Goal: Transaction & Acquisition: Purchase product/service

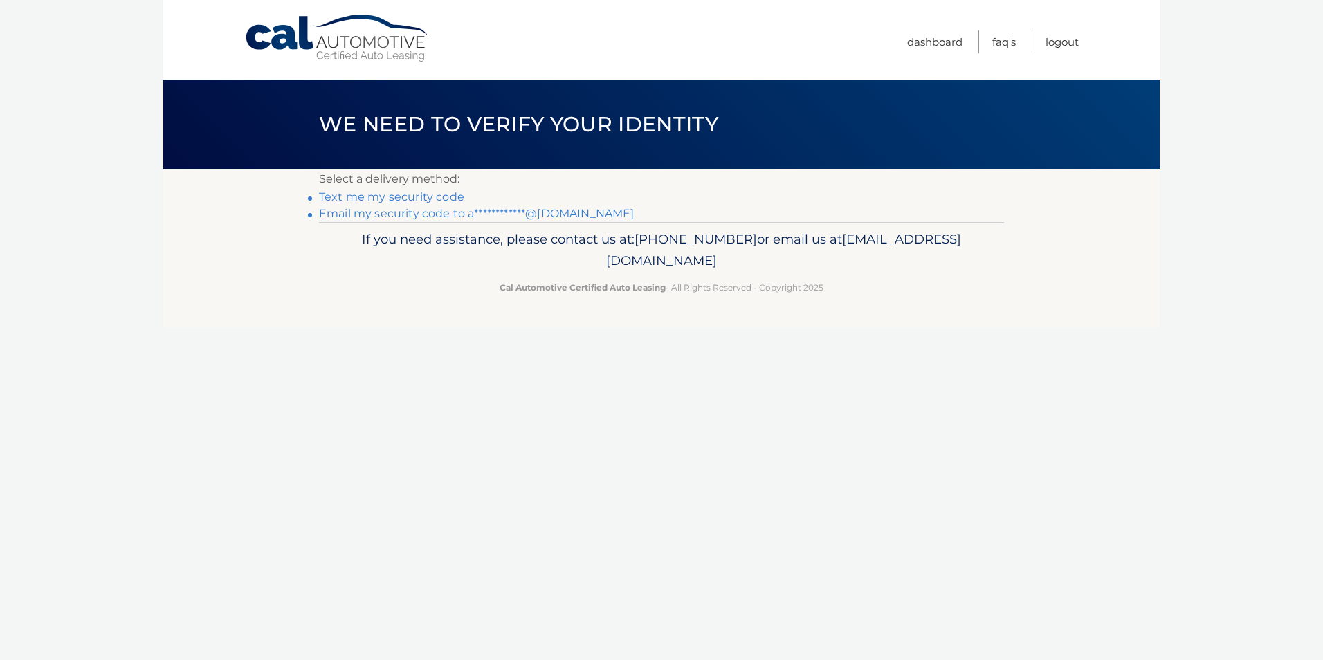
click at [421, 212] on link "**********" at bounding box center [476, 213] width 315 height 13
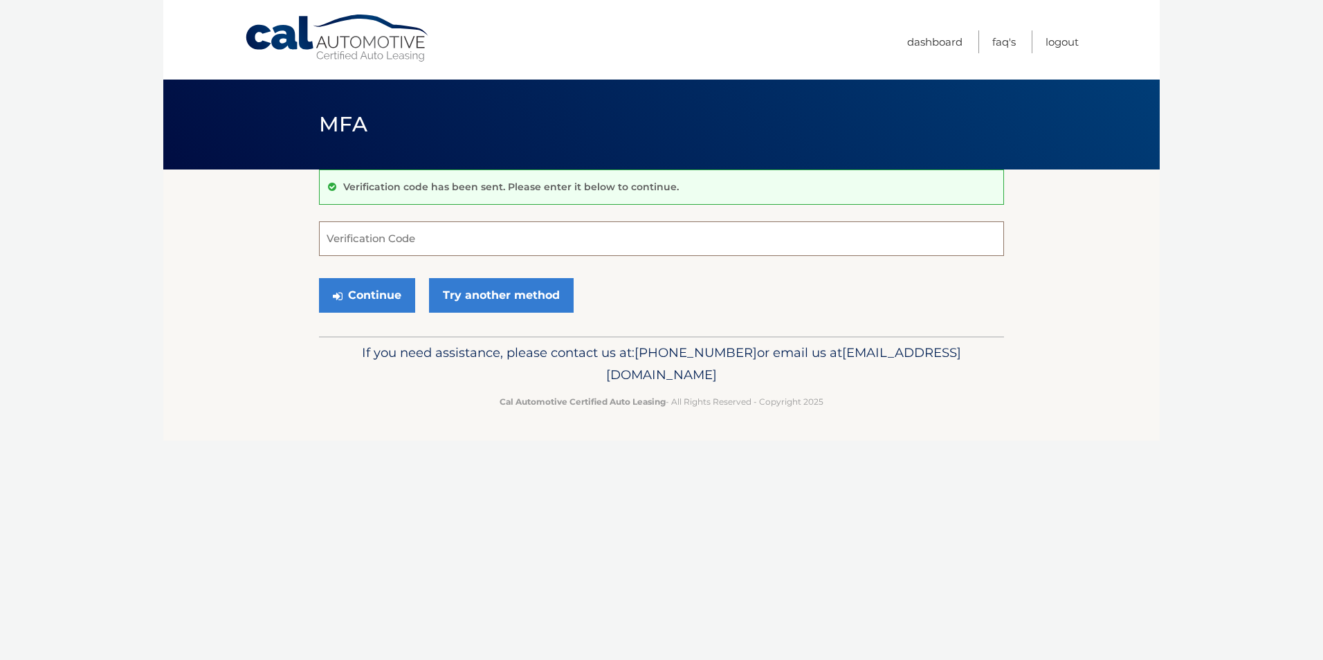
click at [362, 237] on input "Verification Code" at bounding box center [661, 238] width 685 height 35
type input "703201"
click at [358, 293] on button "Continue" at bounding box center [367, 295] width 96 height 35
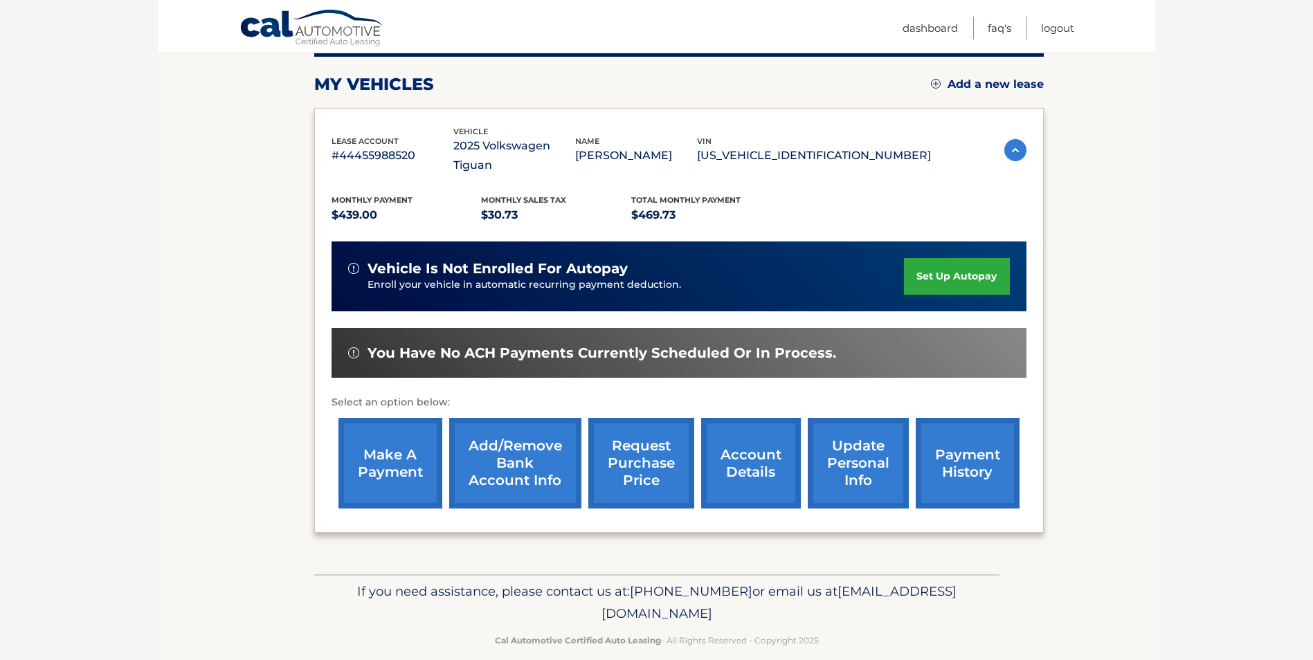
scroll to position [198, 0]
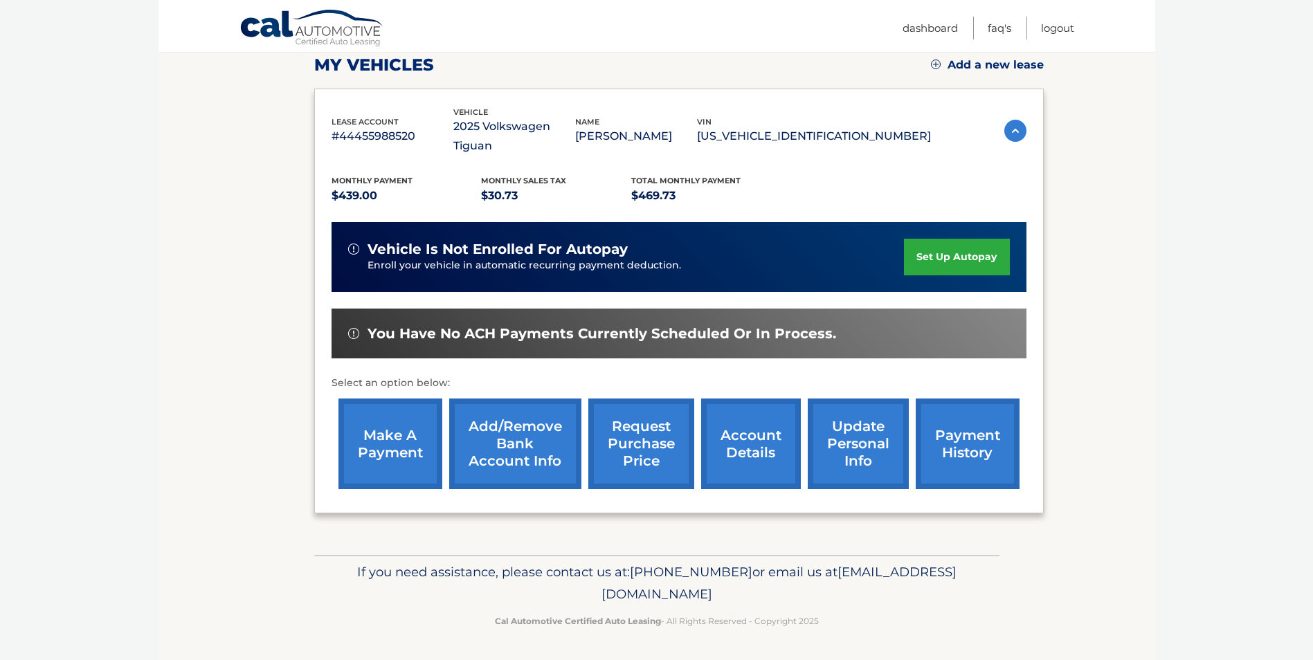
click at [380, 447] on link "make a payment" at bounding box center [390, 444] width 104 height 91
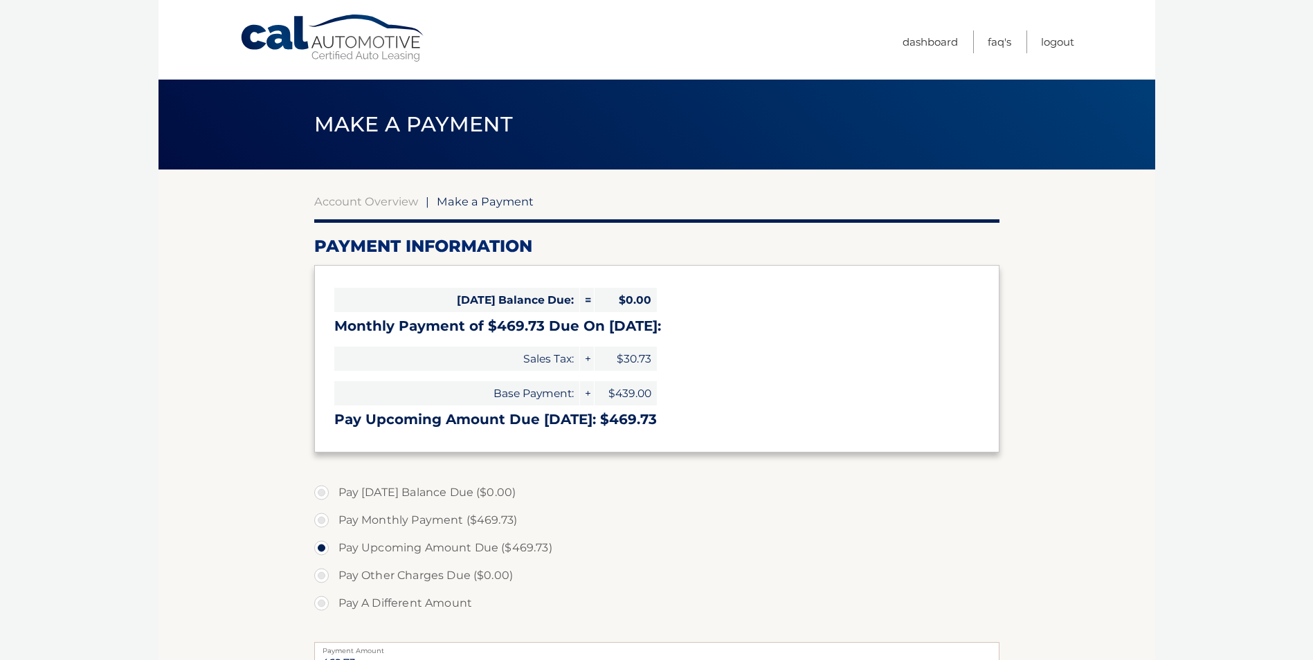
select select "MWE3NzRhMTktOTg3MS00MzhiLTllZWMtYjkwZGIzMzdlZjFh"
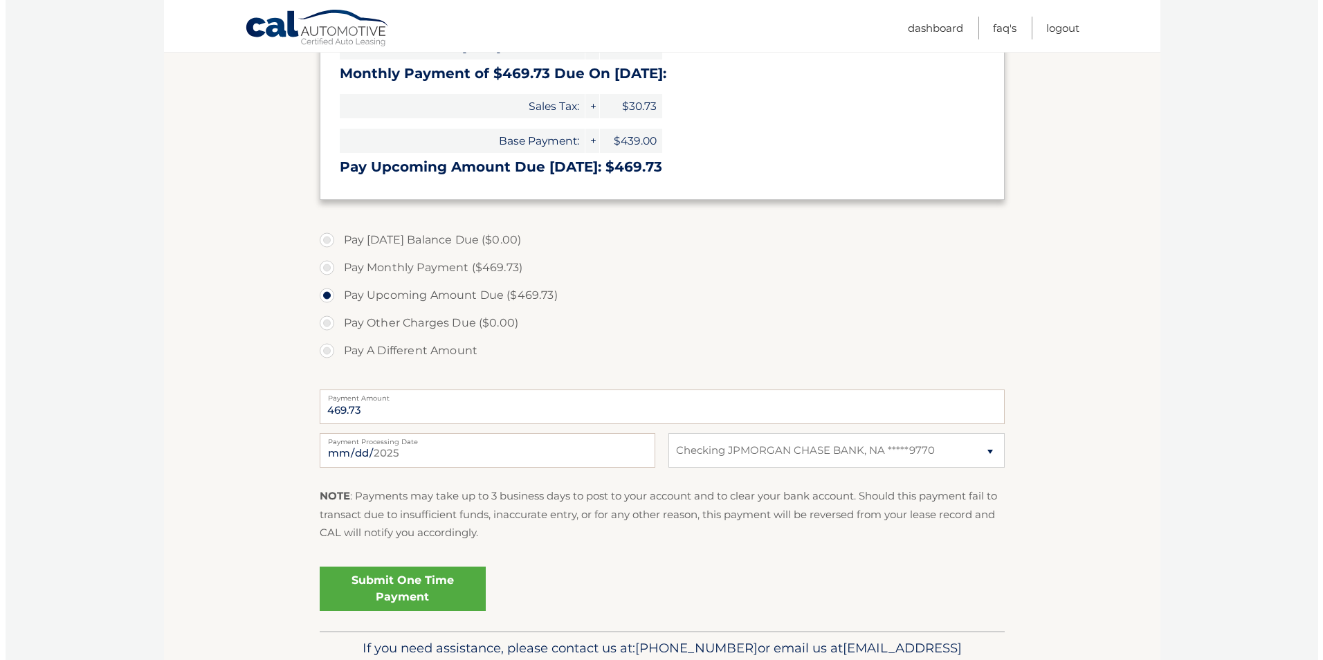
scroll to position [329, 0]
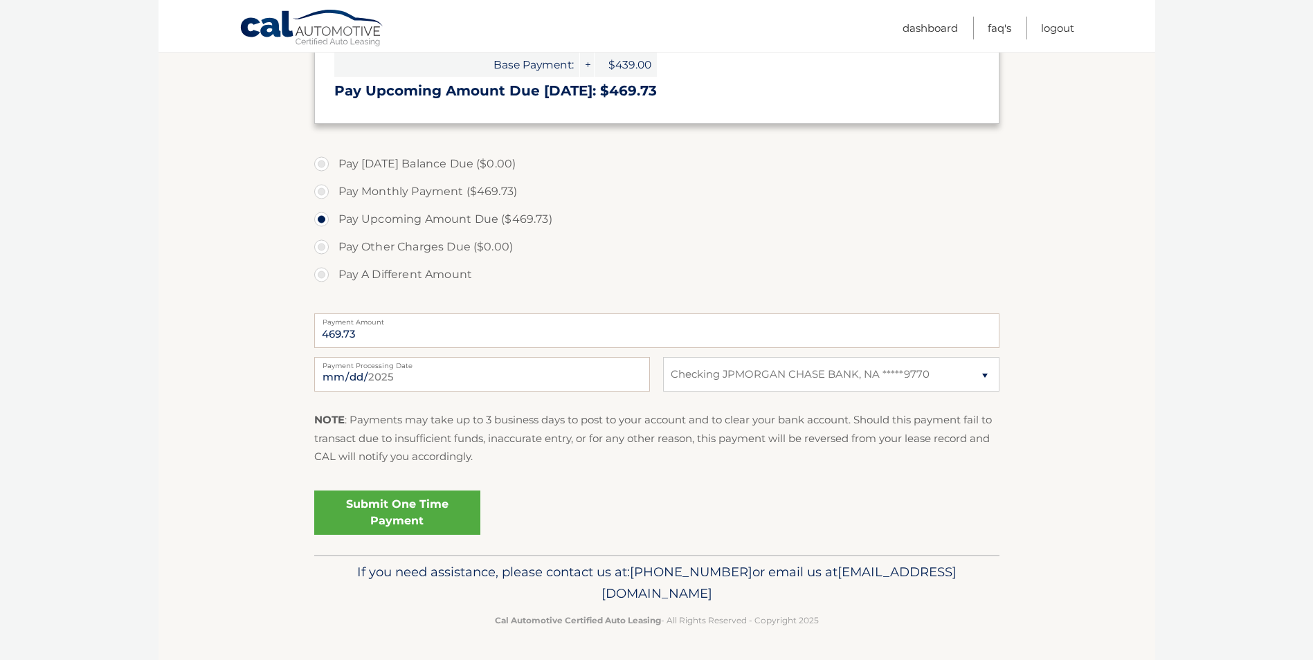
click at [382, 509] on link "Submit One Time Payment" at bounding box center [397, 513] width 166 height 44
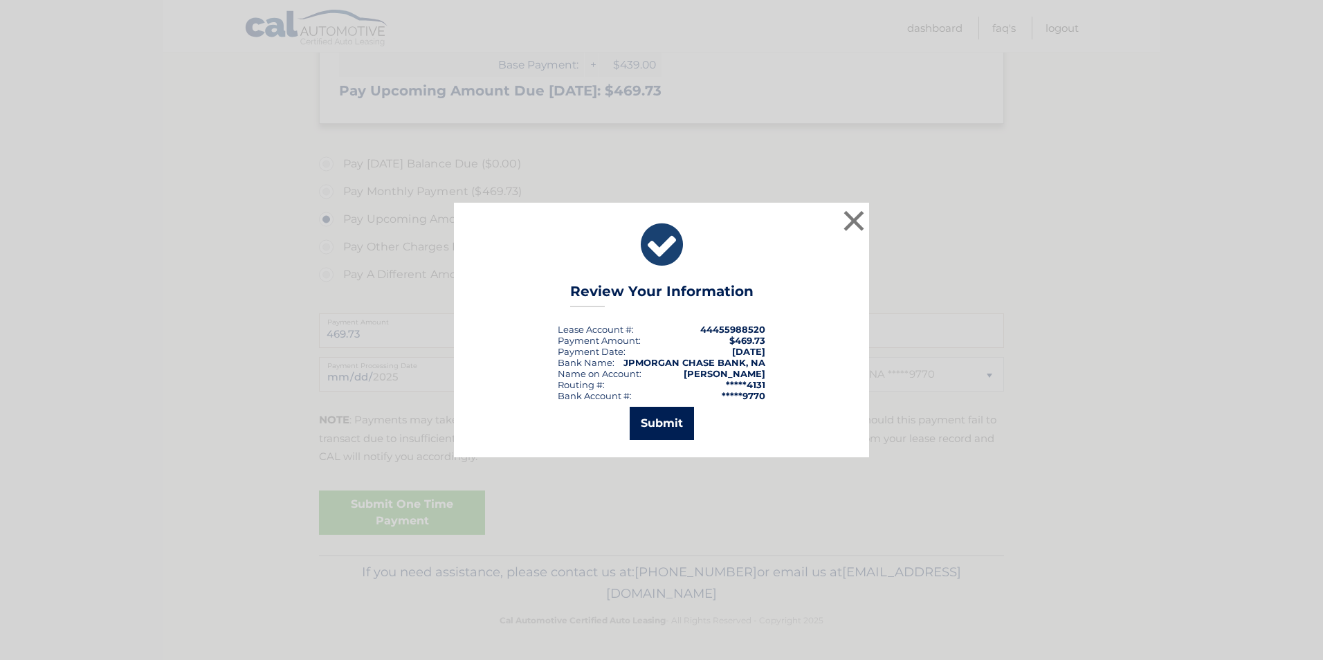
click at [661, 418] on button "Submit" at bounding box center [662, 423] width 64 height 33
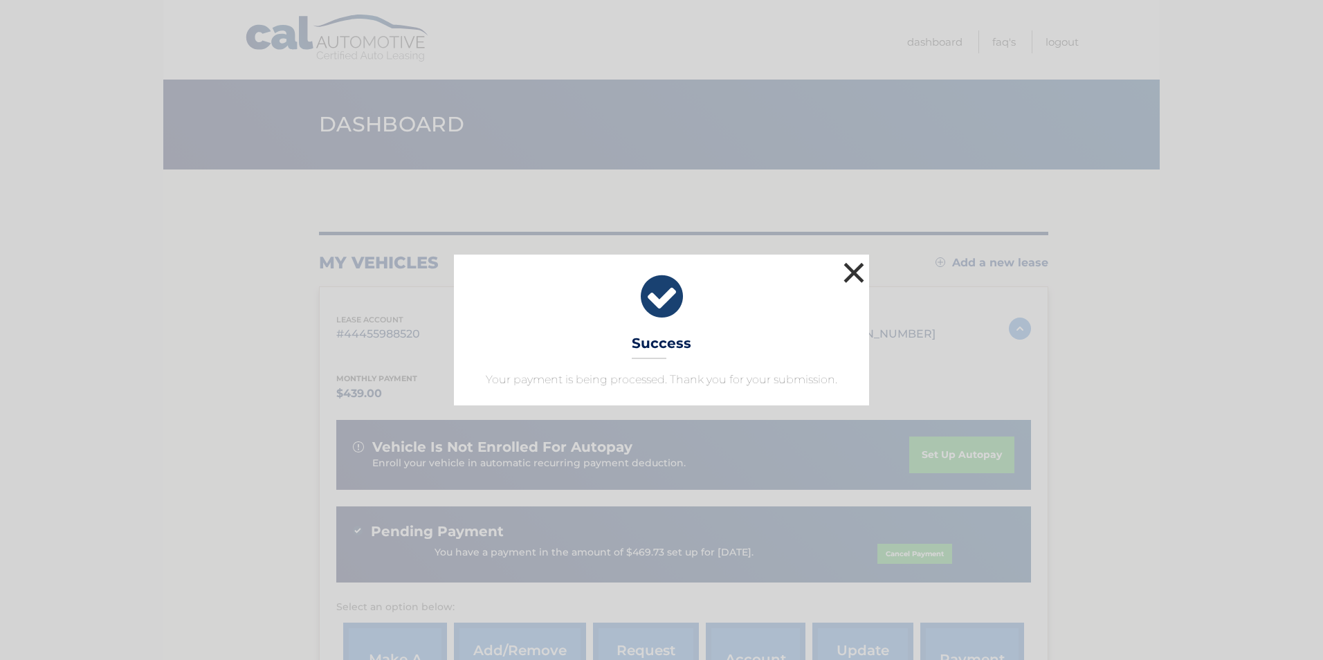
click at [852, 265] on button "×" at bounding box center [854, 273] width 28 height 28
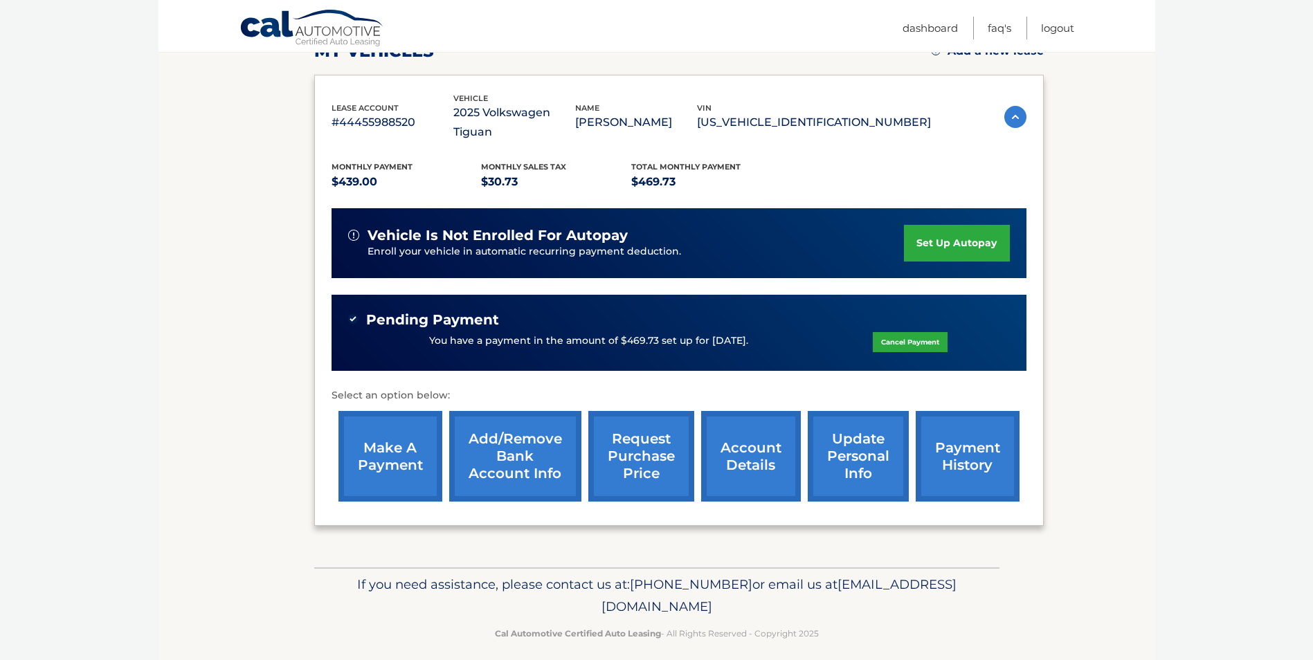
scroll to position [224, 0]
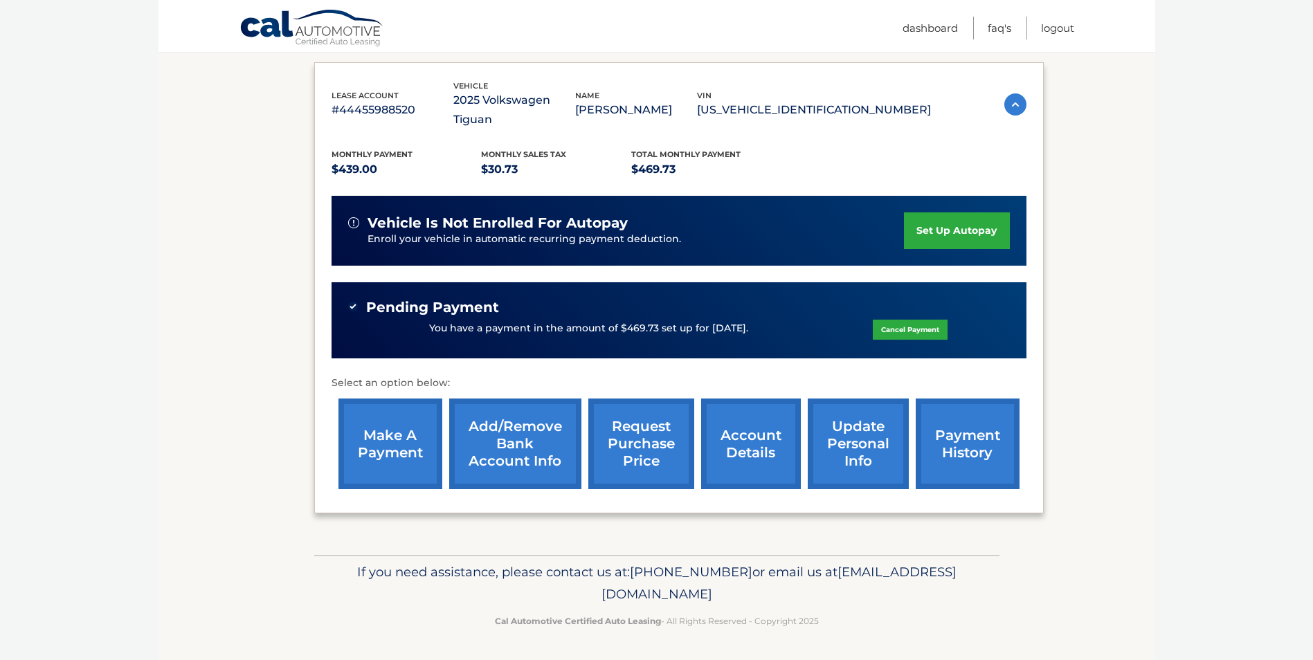
click at [946, 442] on link "payment history" at bounding box center [968, 444] width 104 height 91
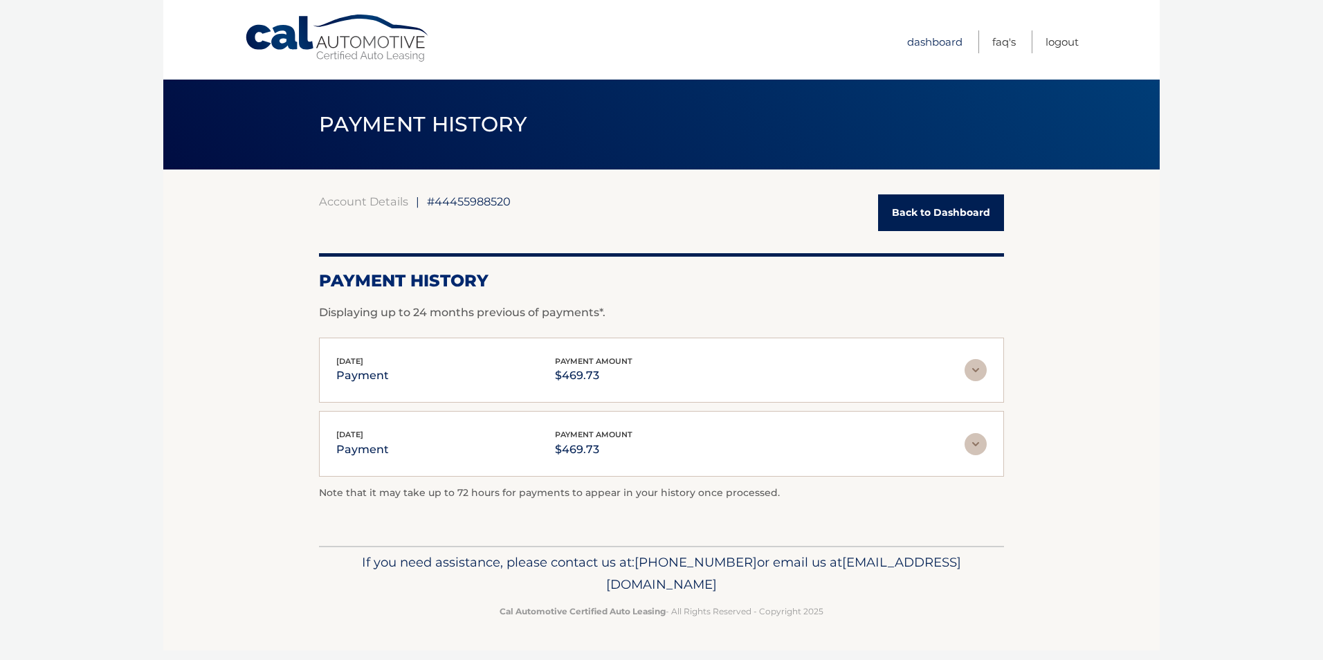
click at [920, 41] on link "Dashboard" at bounding box center [934, 41] width 55 height 23
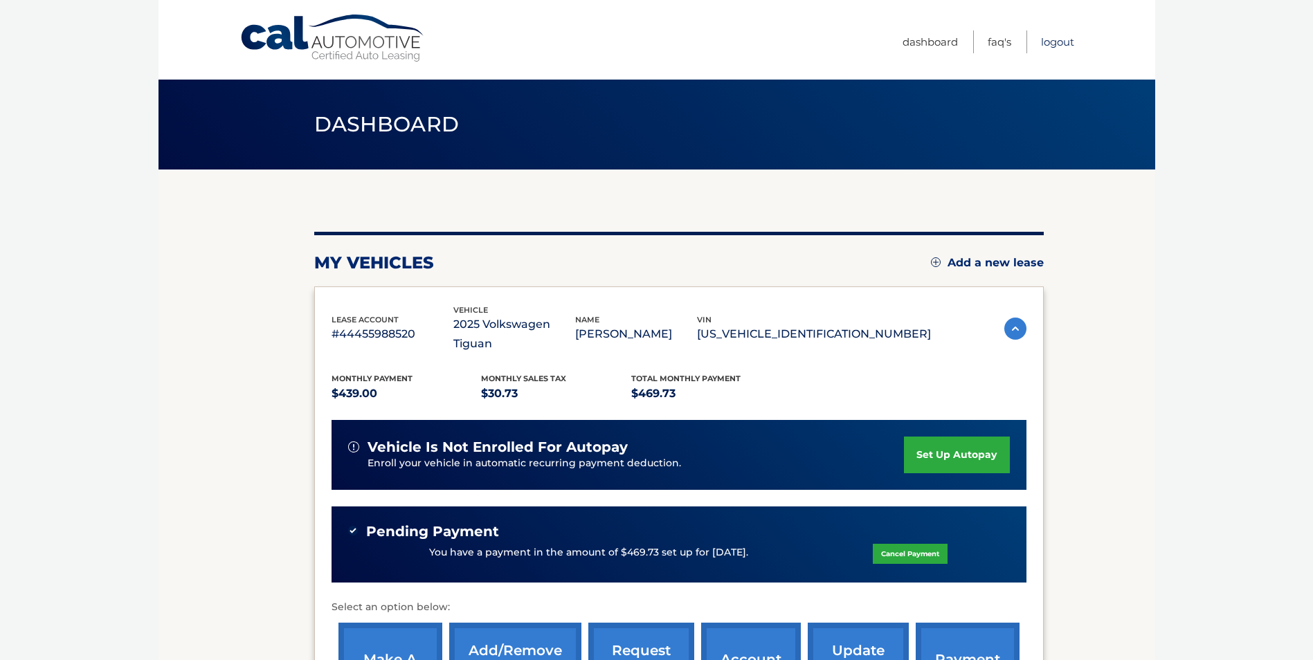
click at [1060, 39] on link "Logout" at bounding box center [1057, 41] width 33 height 23
